Goal: Check status

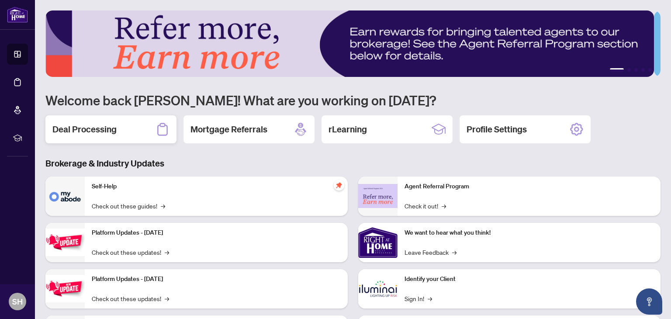
click at [73, 128] on h2 "Deal Processing" at bounding box center [84, 129] width 64 height 12
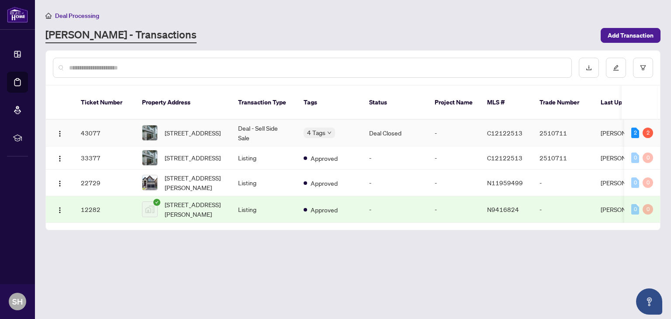
click at [97, 125] on td "43077" at bounding box center [104, 133] width 61 height 27
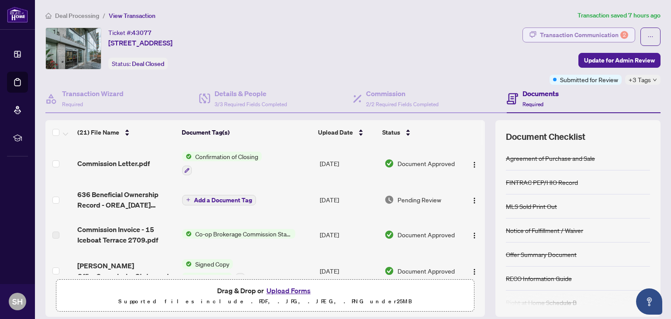
click at [573, 35] on div "Transaction Communication 2" at bounding box center [584, 35] width 88 height 14
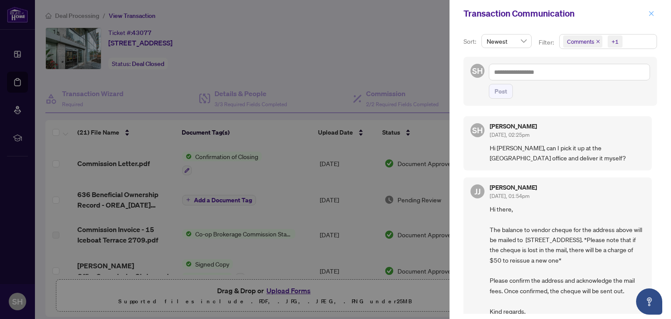
click at [650, 12] on icon "close" at bounding box center [652, 13] width 5 height 5
